Goal: Task Accomplishment & Management: Manage account settings

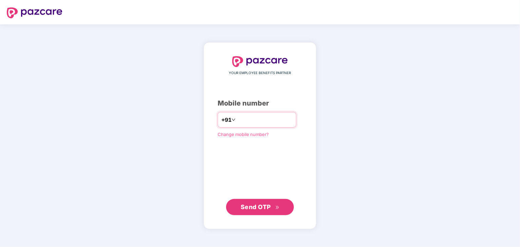
click at [270, 124] on input "number" at bounding box center [265, 120] width 56 height 11
type input "**********"
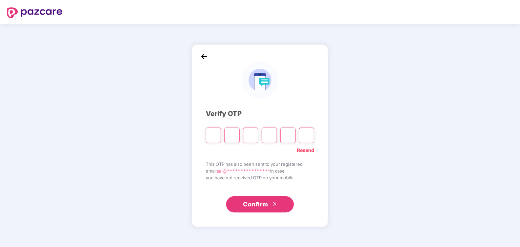
type input "*"
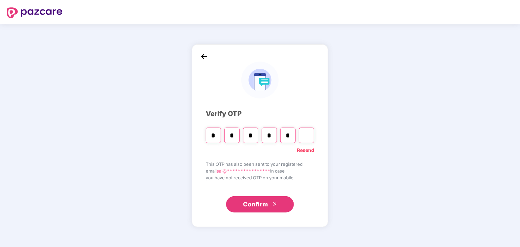
type input "*"
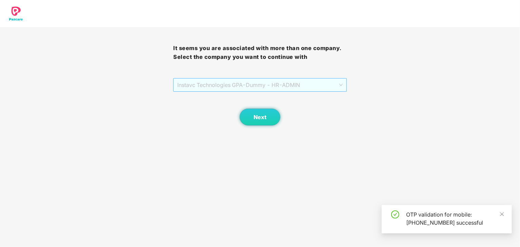
click at [273, 85] on span "Instavc Technologies GPA - Dummy - HR - ADMIN" at bounding box center [259, 85] width 165 height 13
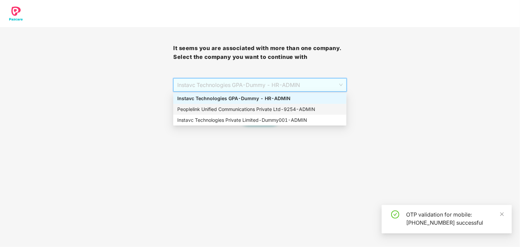
click at [261, 114] on div "Peoplelink Unified Communications Private Ltd - 9254 - ADMIN" at bounding box center [259, 109] width 173 height 11
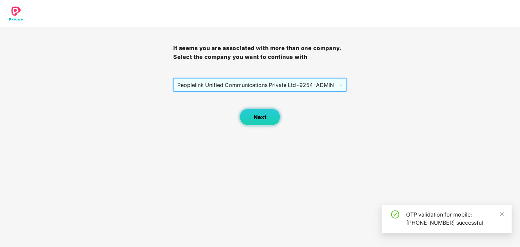
click at [259, 121] on button "Next" at bounding box center [260, 117] width 41 height 17
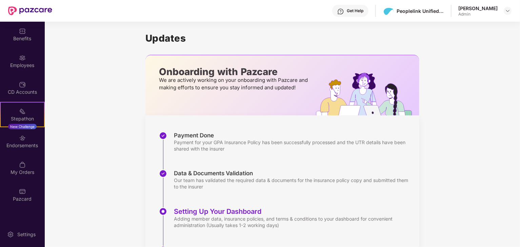
click at [24, 74] on div "Benefits Employees CD Accounts Stepathon New Challenge Endorsements My Orders P…" at bounding box center [22, 115] width 45 height 187
click at [25, 71] on div "Employees" at bounding box center [22, 60] width 45 height 25
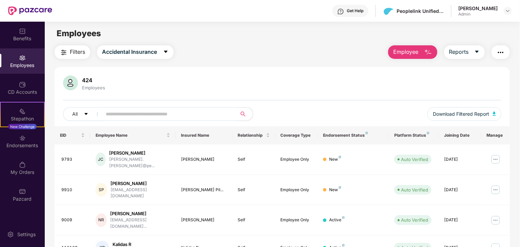
click at [137, 110] on input "text" at bounding box center [167, 114] width 122 height 10
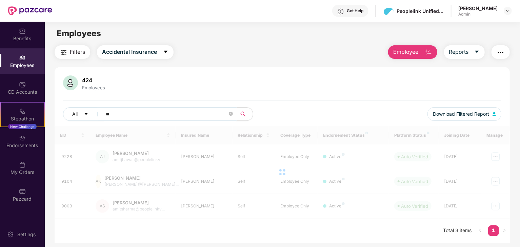
type input "*"
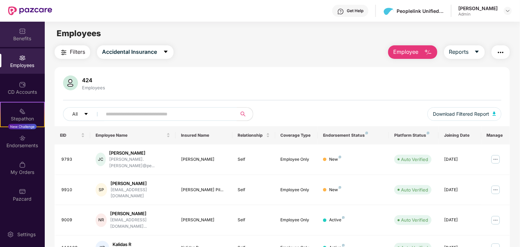
click at [15, 33] on div "Benefits" at bounding box center [22, 34] width 45 height 25
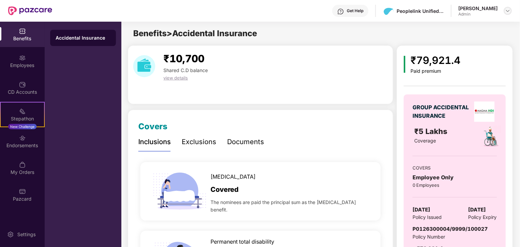
click at [504, 10] on div at bounding box center [508, 11] width 8 height 8
